Goal: Information Seeking & Learning: Learn about a topic

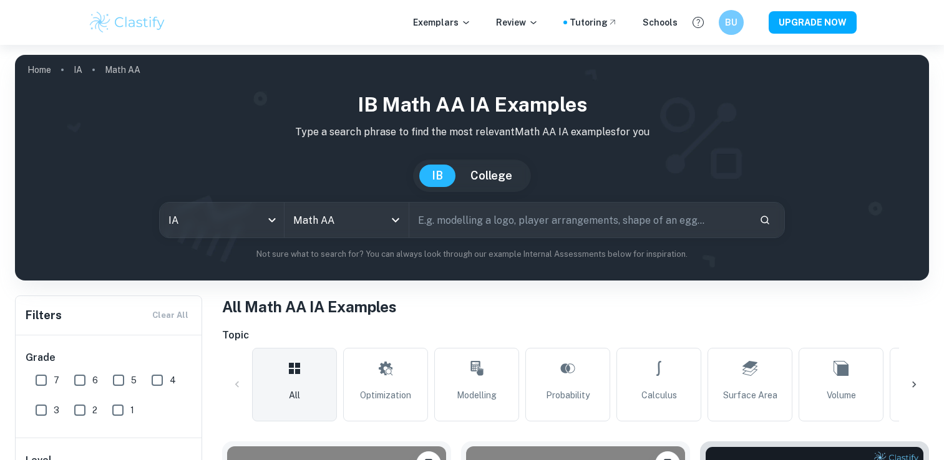
scroll to position [279, 0]
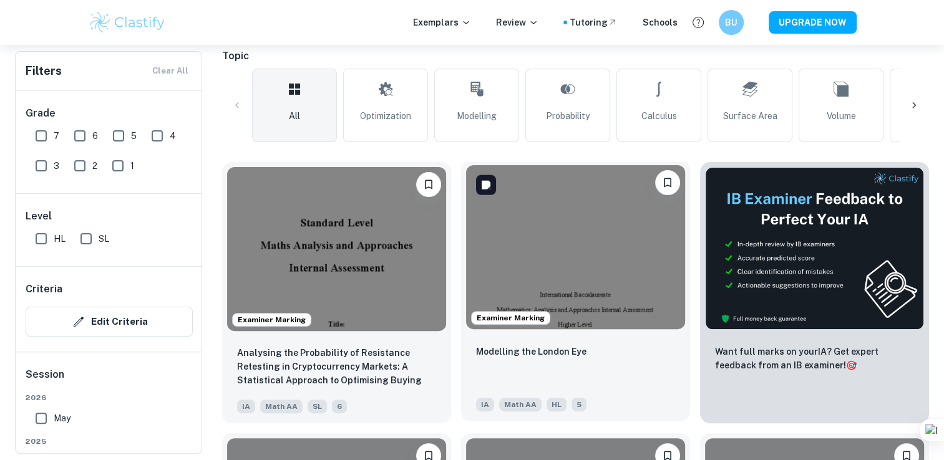
click at [558, 223] on img at bounding box center [575, 247] width 219 height 164
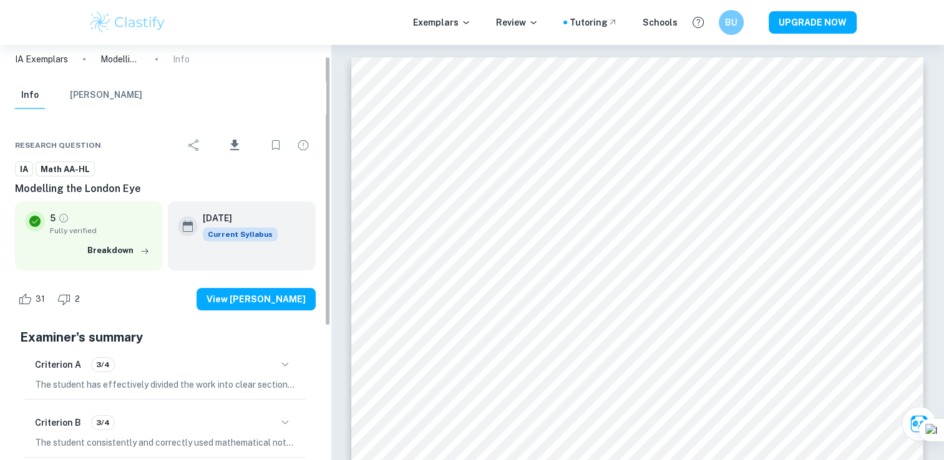
scroll to position [17, 0]
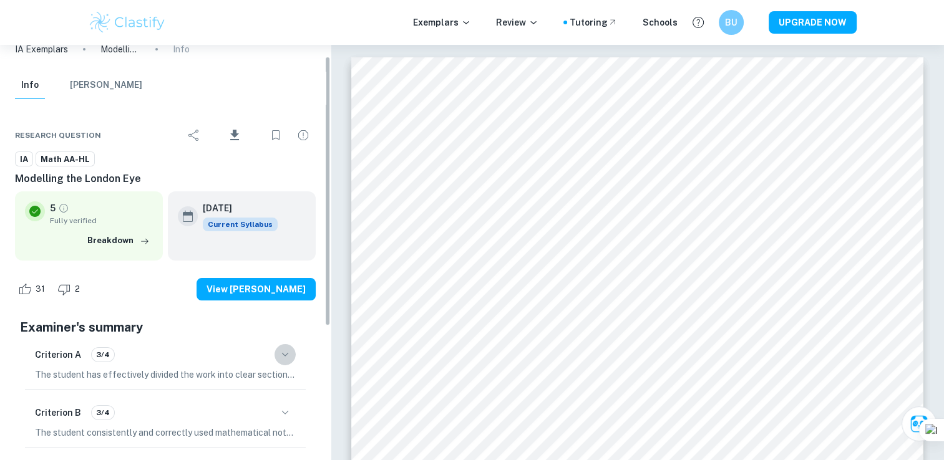
click at [280, 359] on icon "button" at bounding box center [285, 354] width 15 height 15
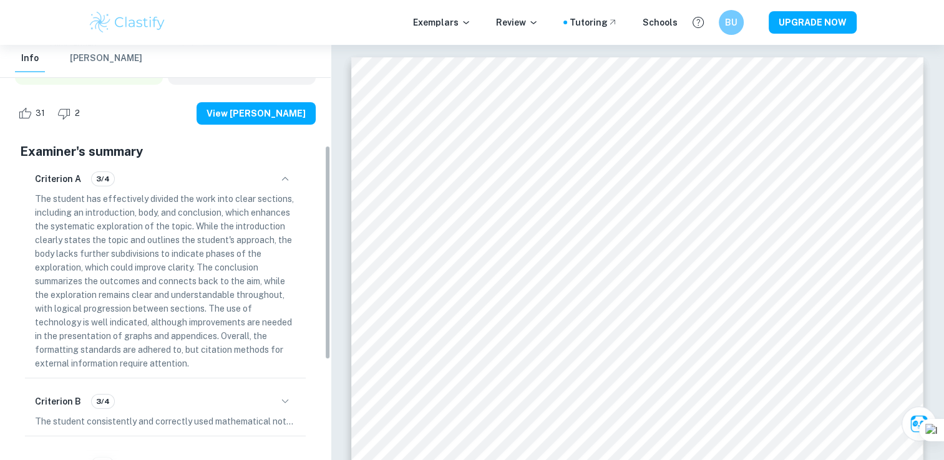
scroll to position [193, 0]
click at [280, 174] on icon "button" at bounding box center [285, 180] width 15 height 15
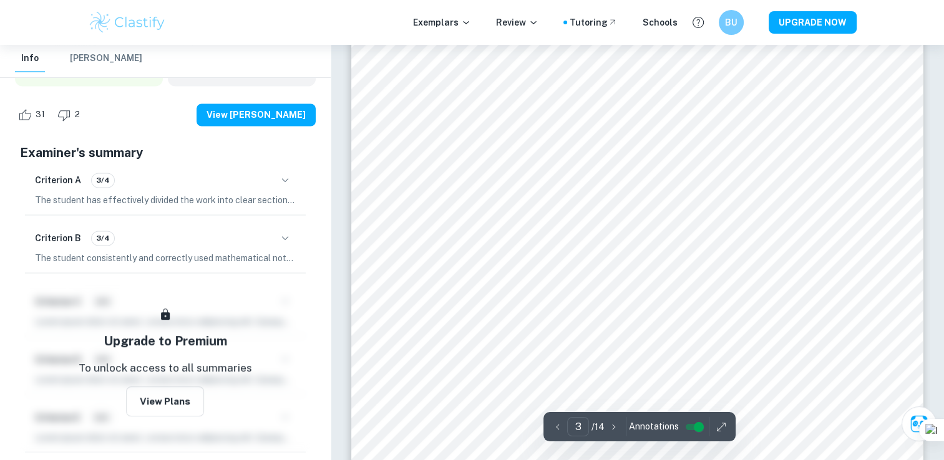
scroll to position [2094, 0]
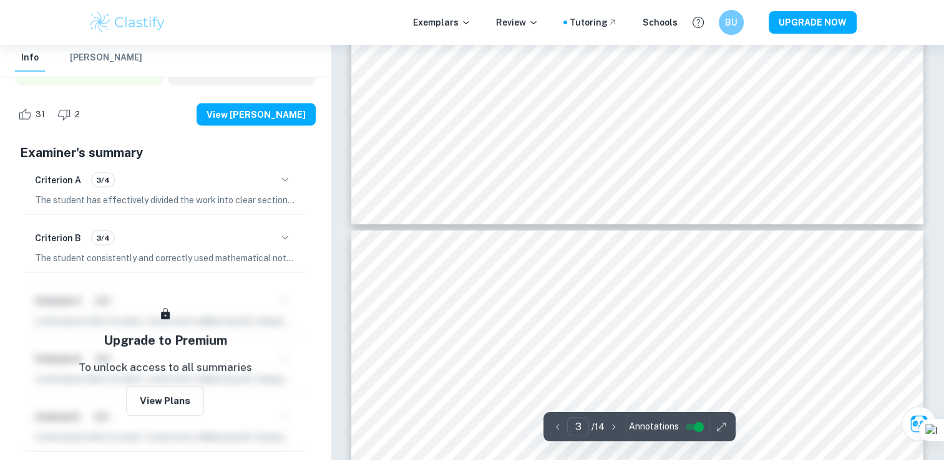
type input "4"
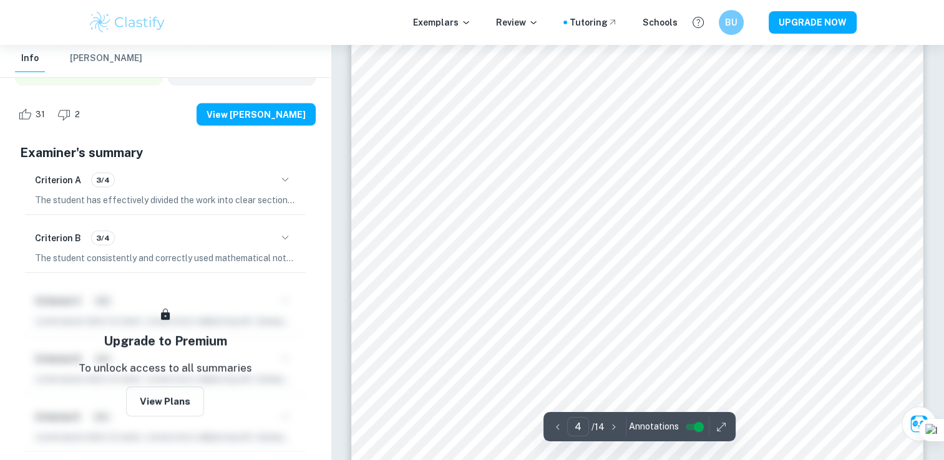
scroll to position [2750, 0]
